Goal: Navigation & Orientation: Find specific page/section

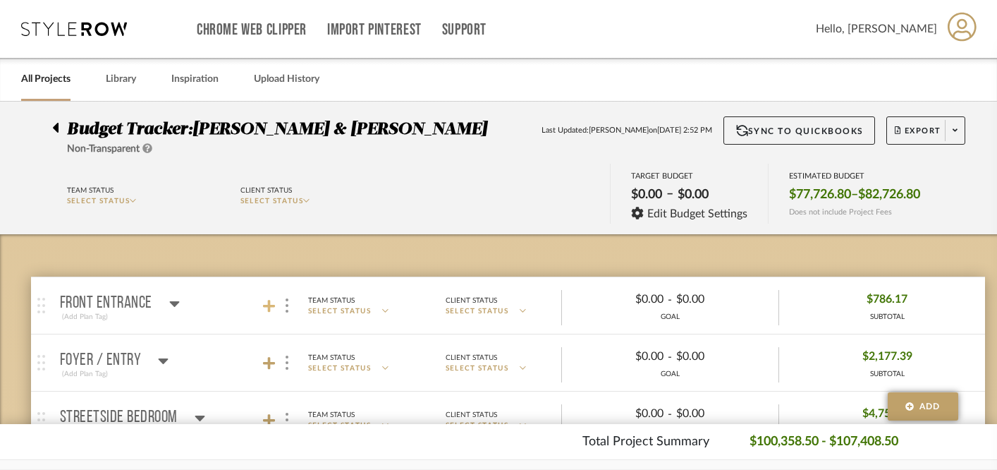
click at [269, 308] on icon at bounding box center [269, 306] width 13 height 13
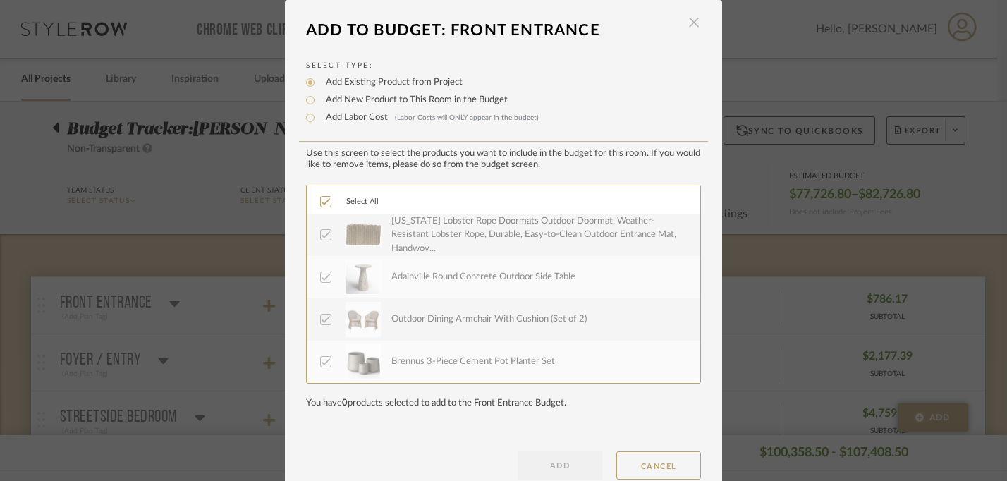
click at [690, 22] on span "button" at bounding box center [694, 22] width 28 height 28
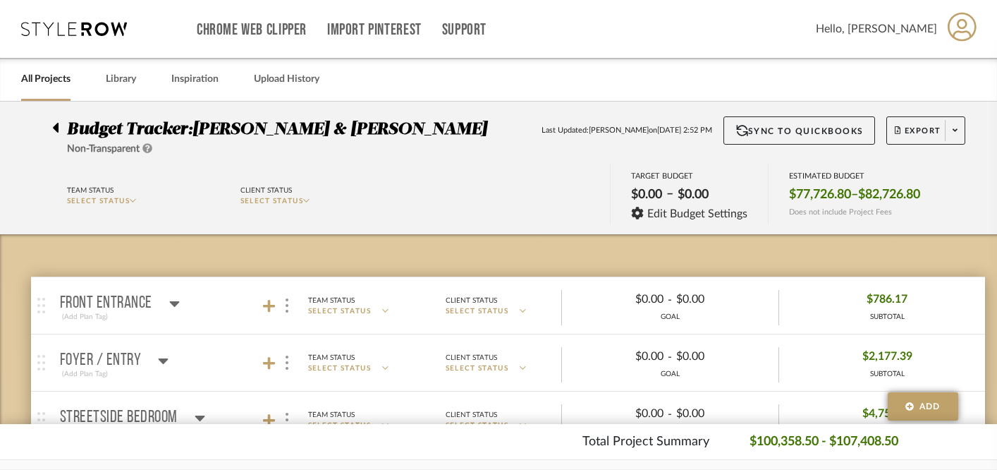
click at [36, 78] on link "All Projects" at bounding box center [45, 79] width 49 height 19
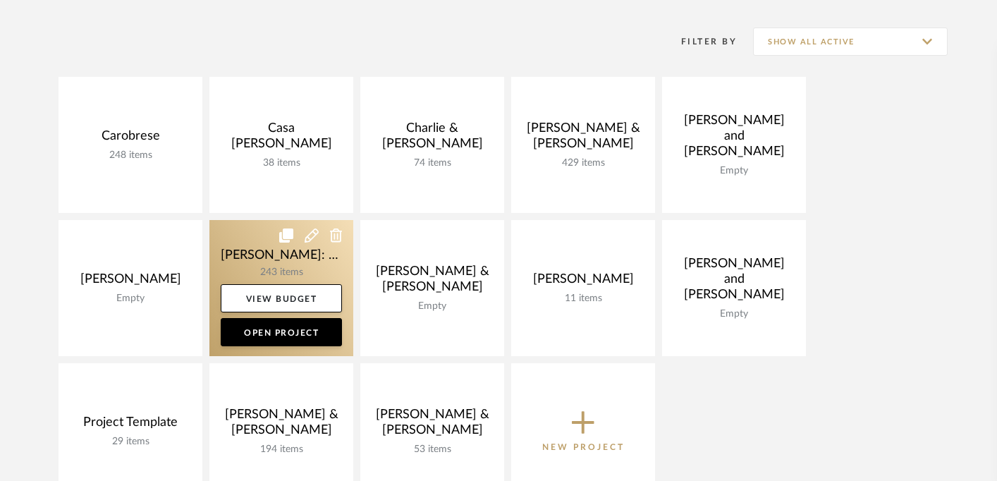
scroll to position [269, 0]
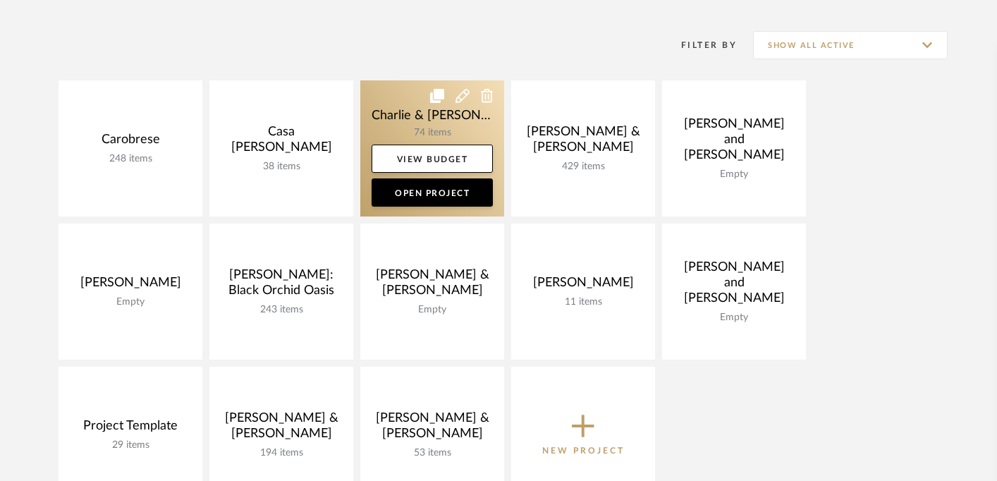
click at [463, 127] on link at bounding box center [432, 148] width 144 height 136
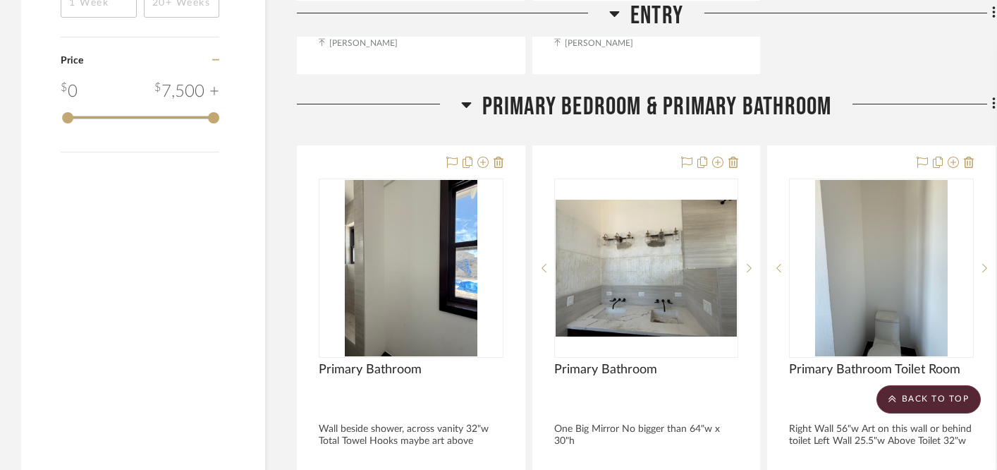
scroll to position [1618, 0]
